Goal: Information Seeking & Learning: Learn about a topic

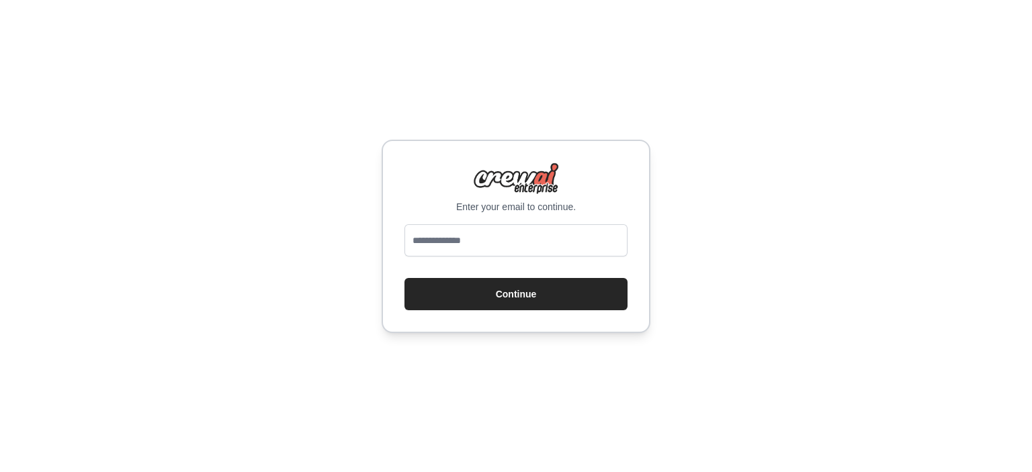
type input "**********"
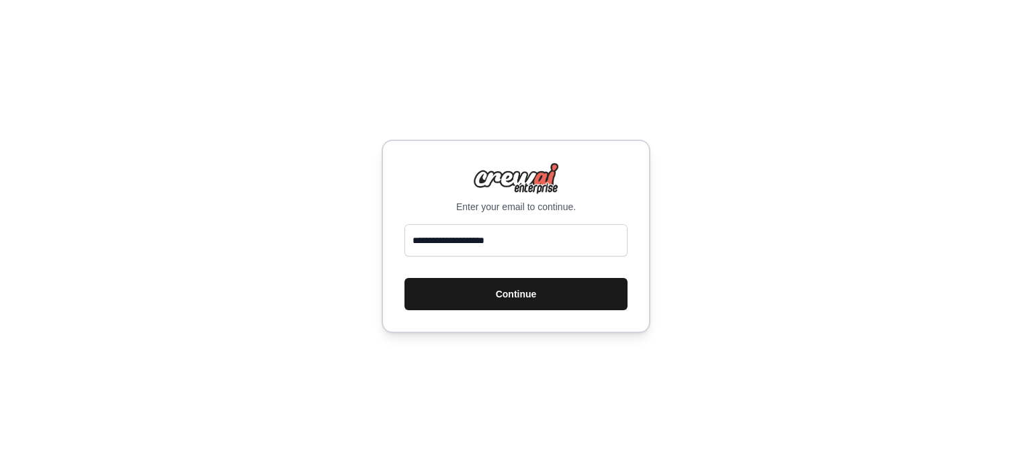
click at [464, 306] on button "Continue" at bounding box center [515, 294] width 223 height 32
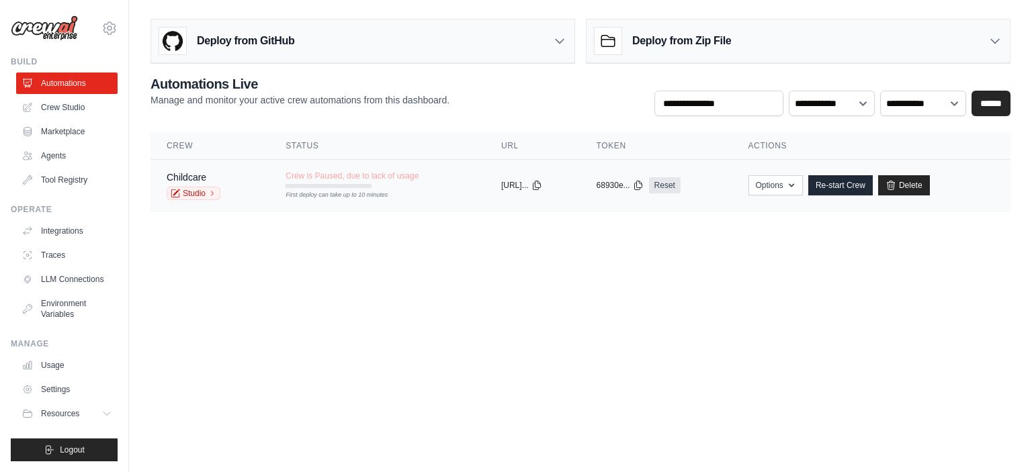
click at [269, 185] on td "Crew is Paused, due to lack of usage First deploy can take up to 10 minutes" at bounding box center [377, 179] width 216 height 39
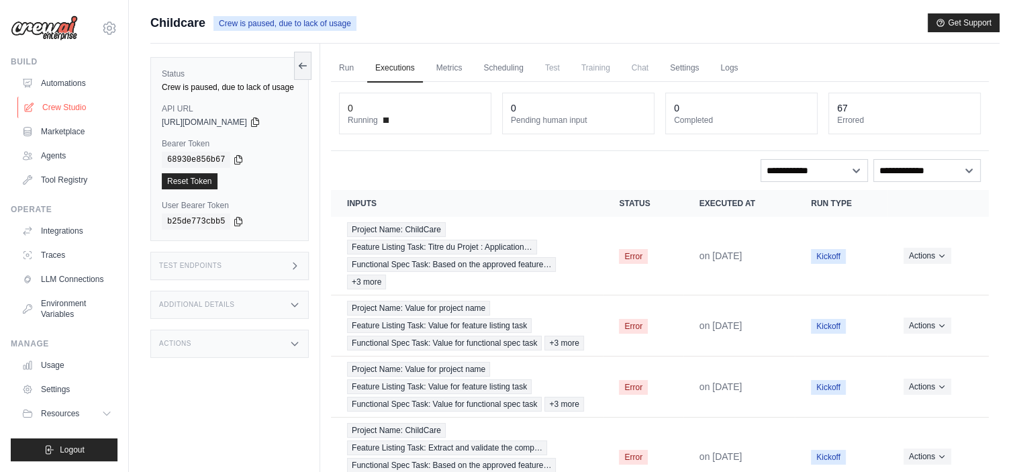
click at [62, 105] on link "Crew Studio" at bounding box center [67, 107] width 101 height 21
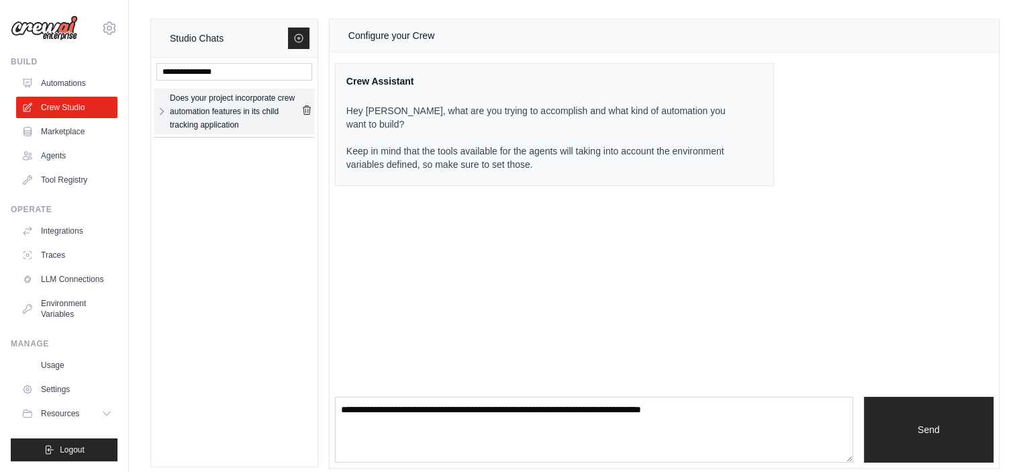
click at [220, 109] on div "Does your project incorporate crew automation features in its child tracking ap…" at bounding box center [236, 111] width 132 height 40
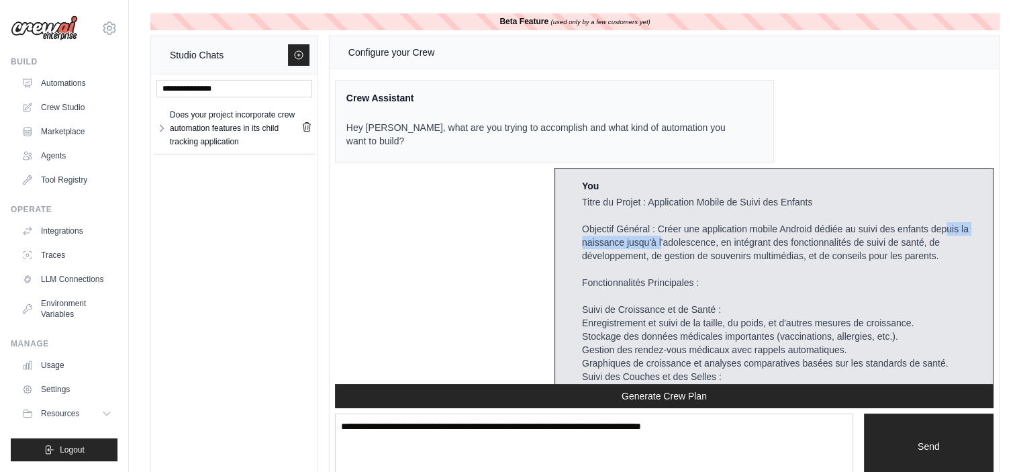
drag, startPoint x: 944, startPoint y: 210, endPoint x: 658, endPoint y: 222, distance: 285.7
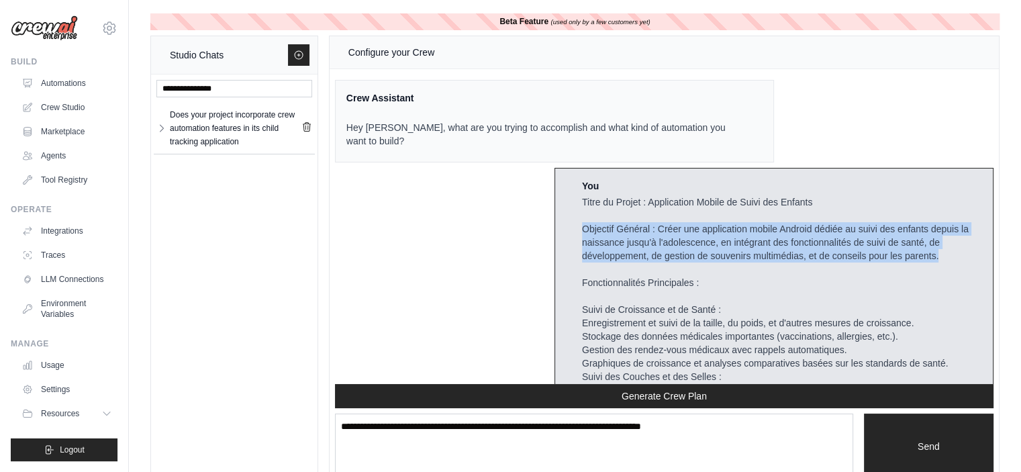
drag, startPoint x: 579, startPoint y: 212, endPoint x: 945, endPoint y: 238, distance: 366.9
copy div "Objectif Général : Créer une application mobile Android dédiée au suivi des enf…"
